Goal: Information Seeking & Learning: Learn about a topic

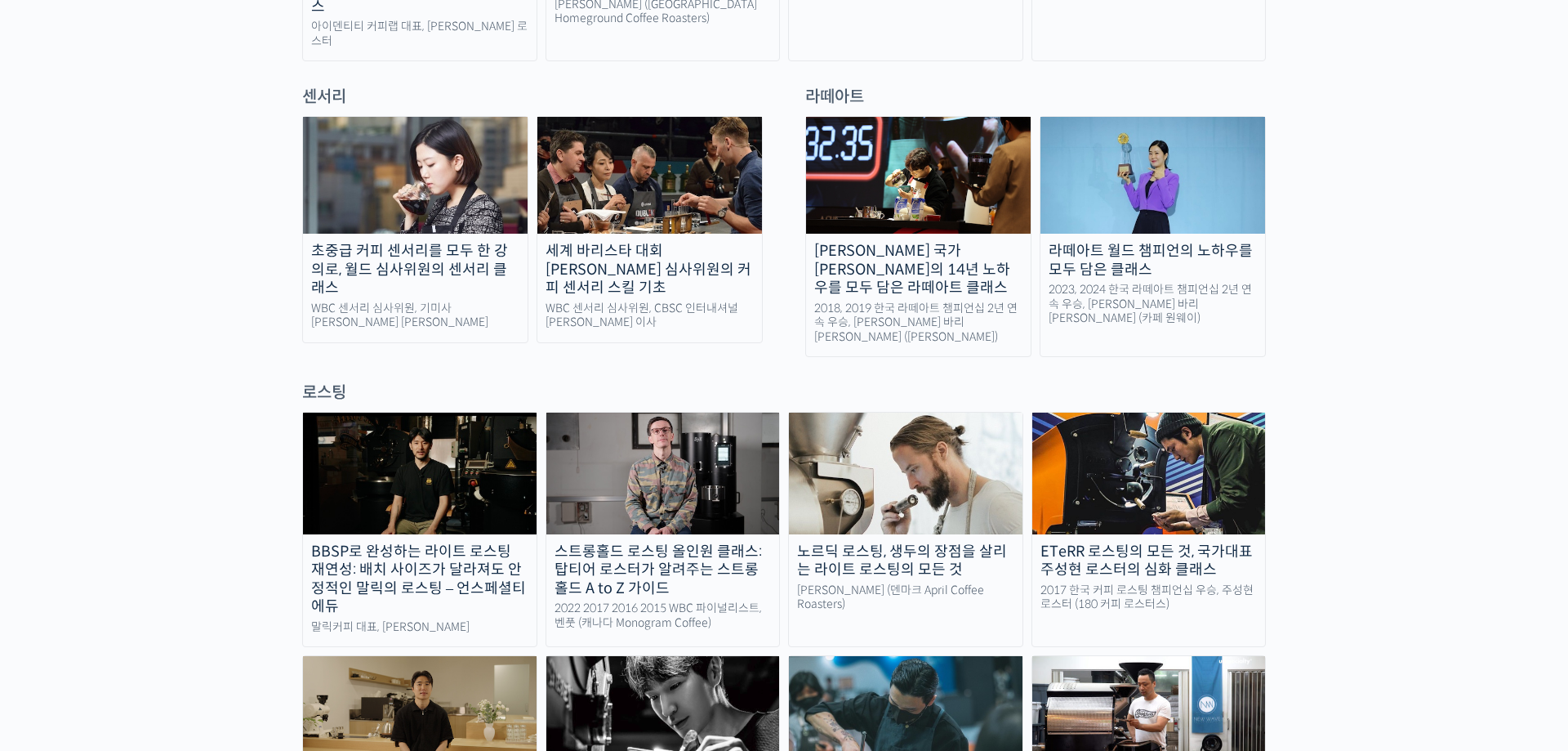
scroll to position [1201, 0]
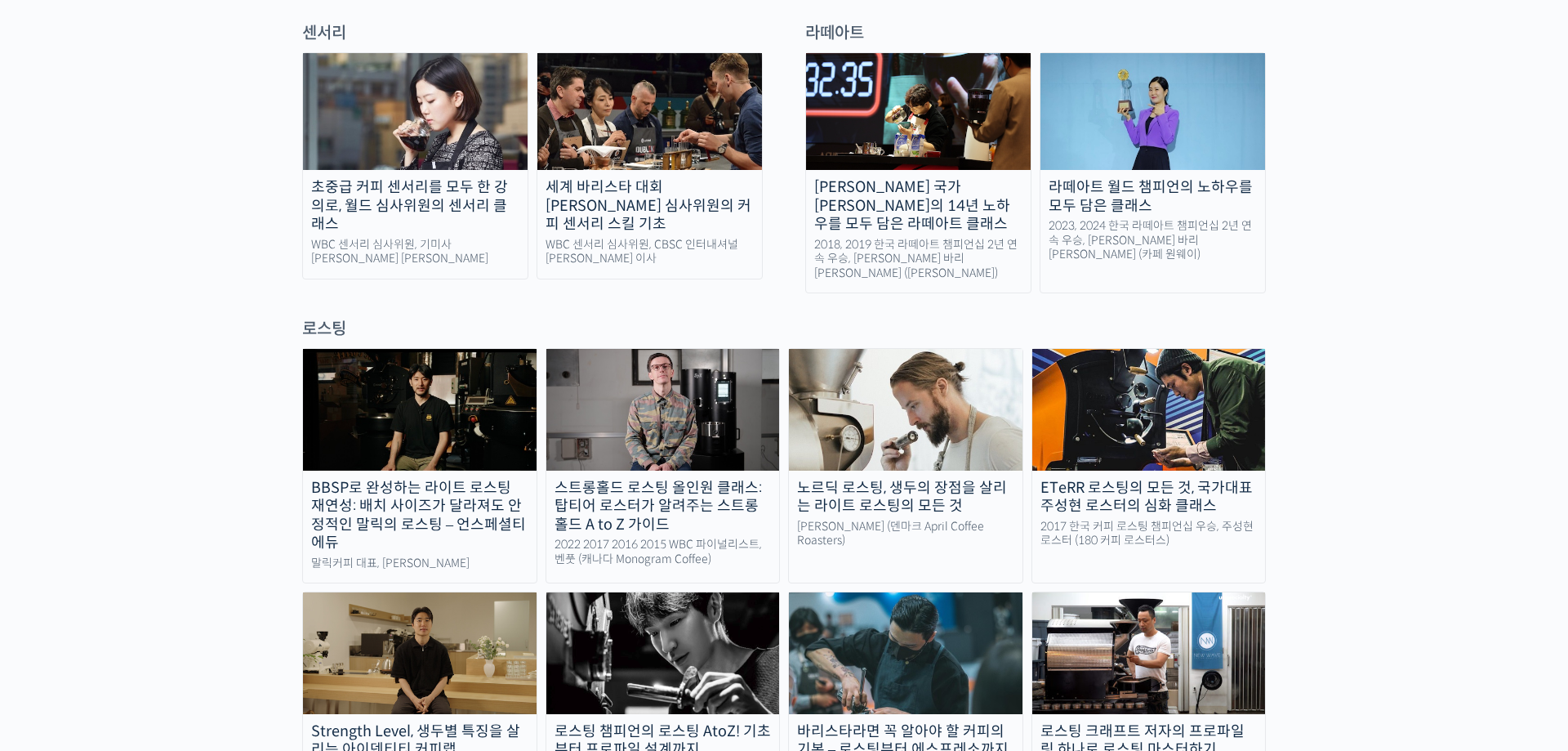
click at [408, 348] on img at bounding box center [420, 409] width 233 height 121
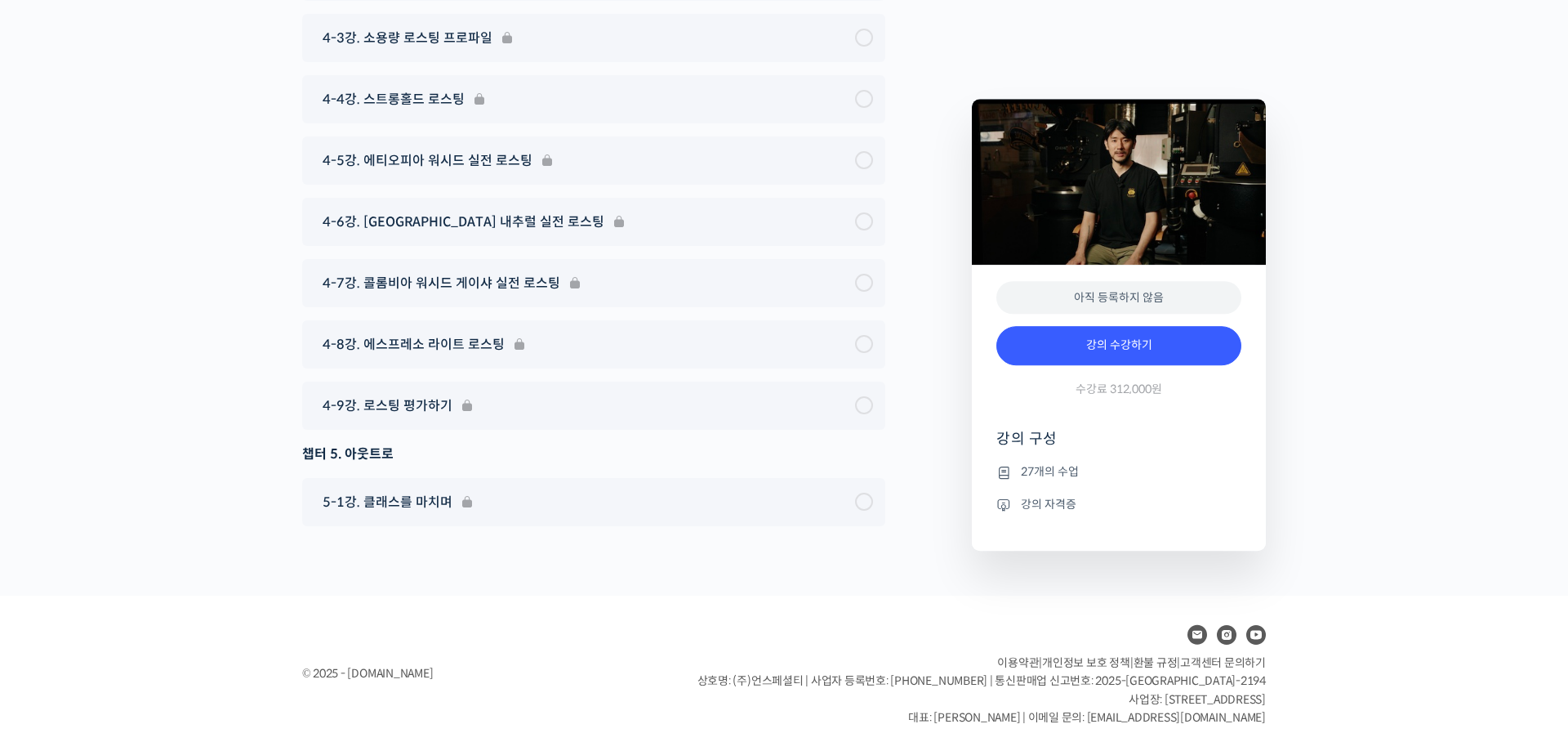
scroll to position [7684, 0]
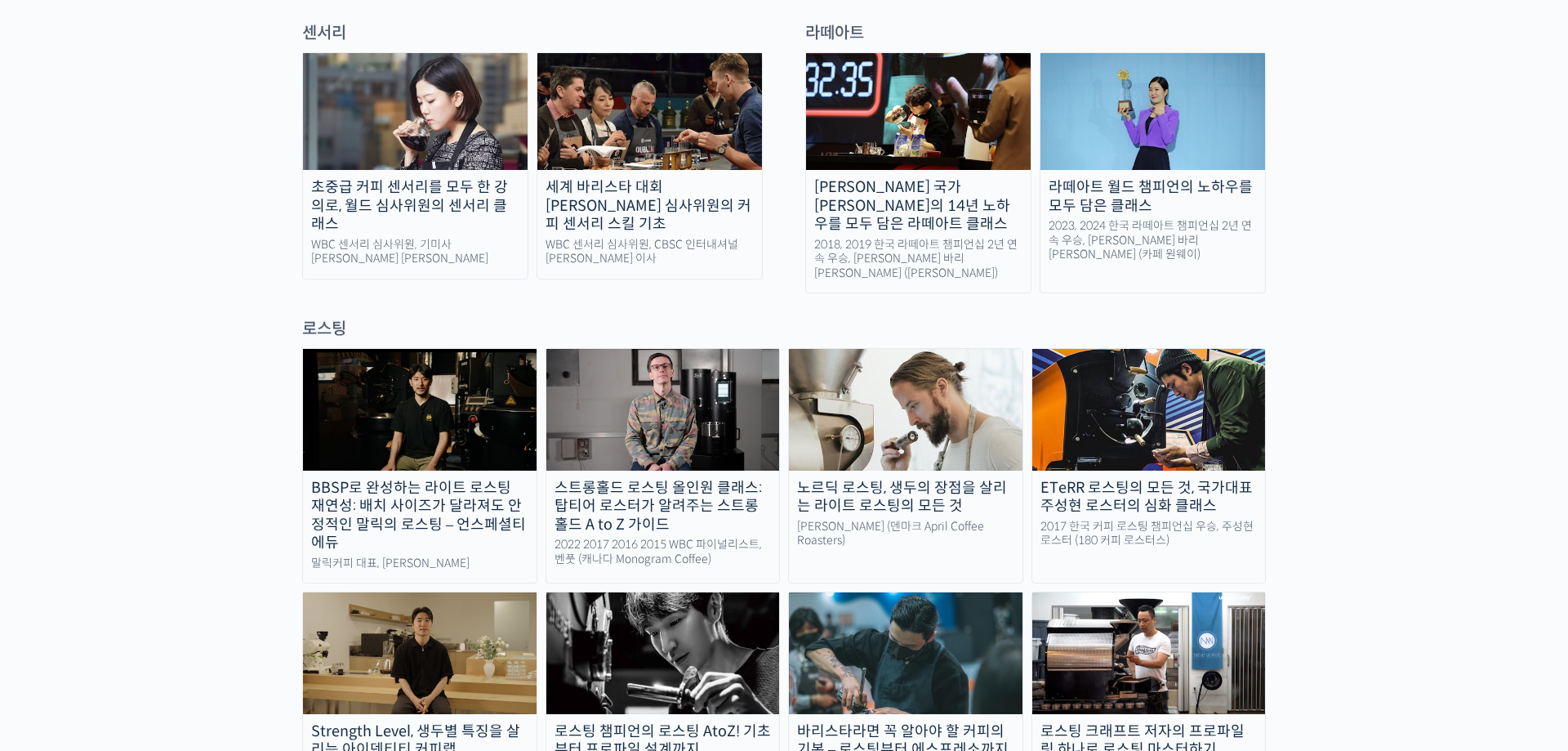
click at [671, 348] on img at bounding box center [663, 409] width 233 height 121
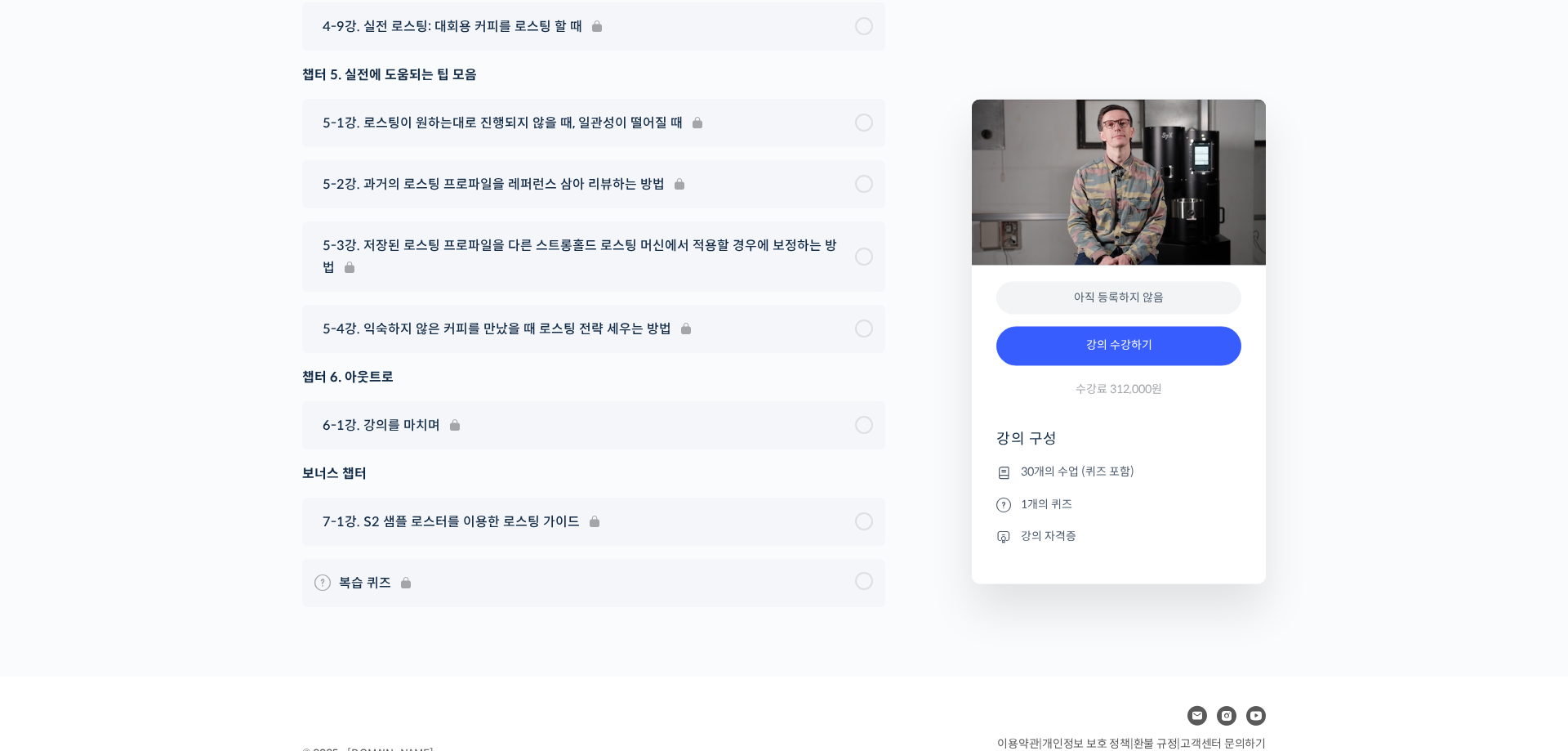
scroll to position [9606, 0]
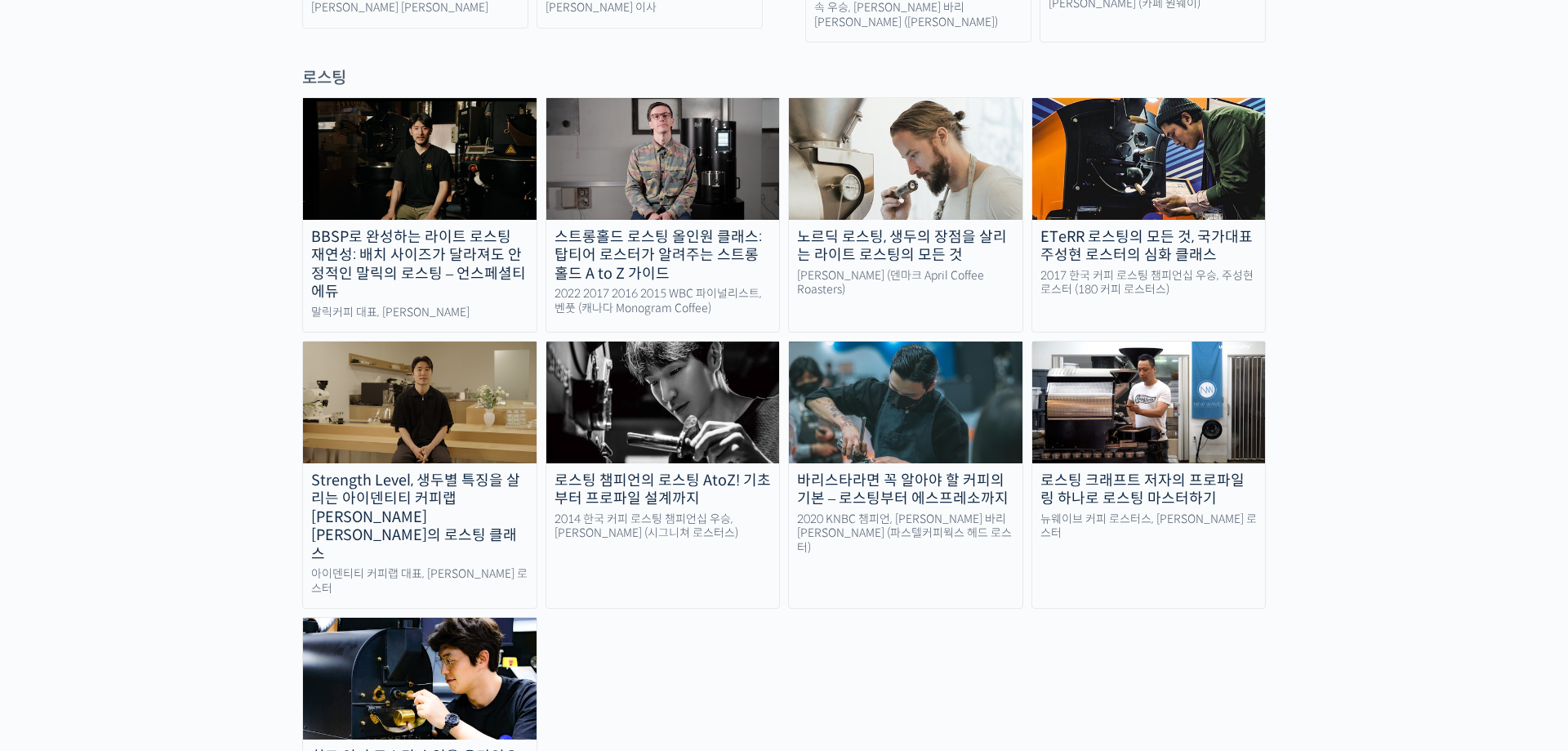
scroll to position [1544, 0]
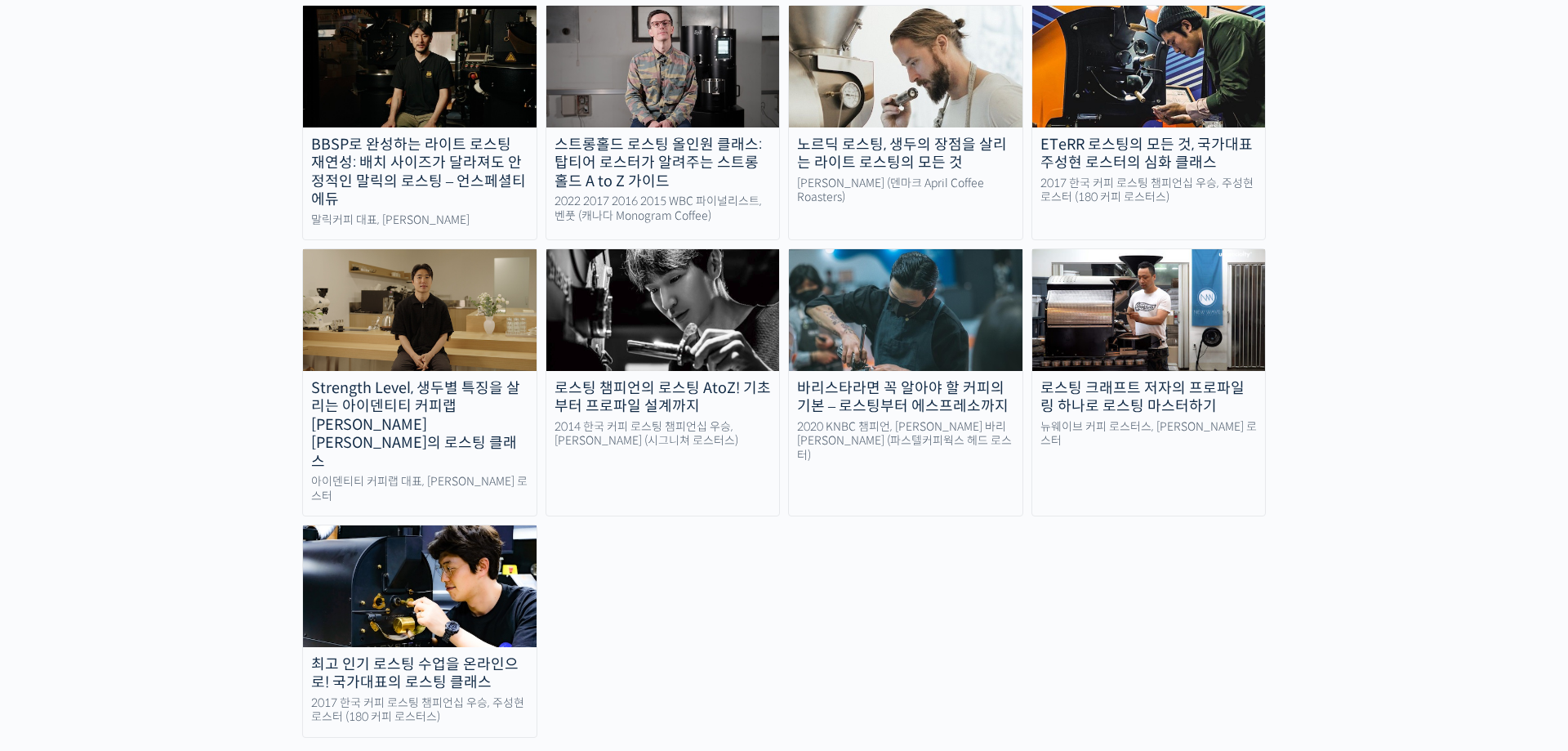
click at [709, 264] on img at bounding box center [663, 309] width 233 height 121
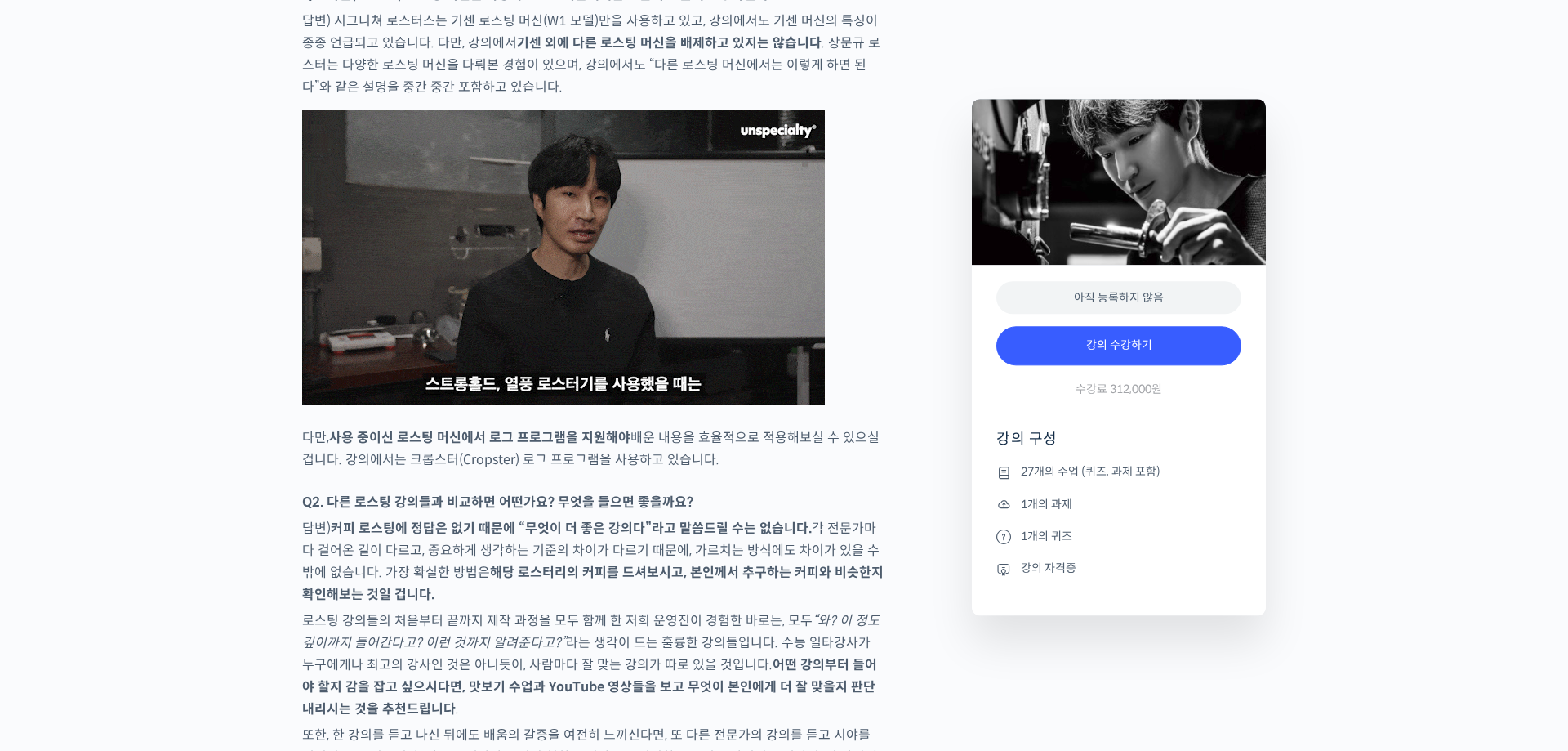
scroll to position [5944, 0]
